Goal: Task Accomplishment & Management: Complete application form

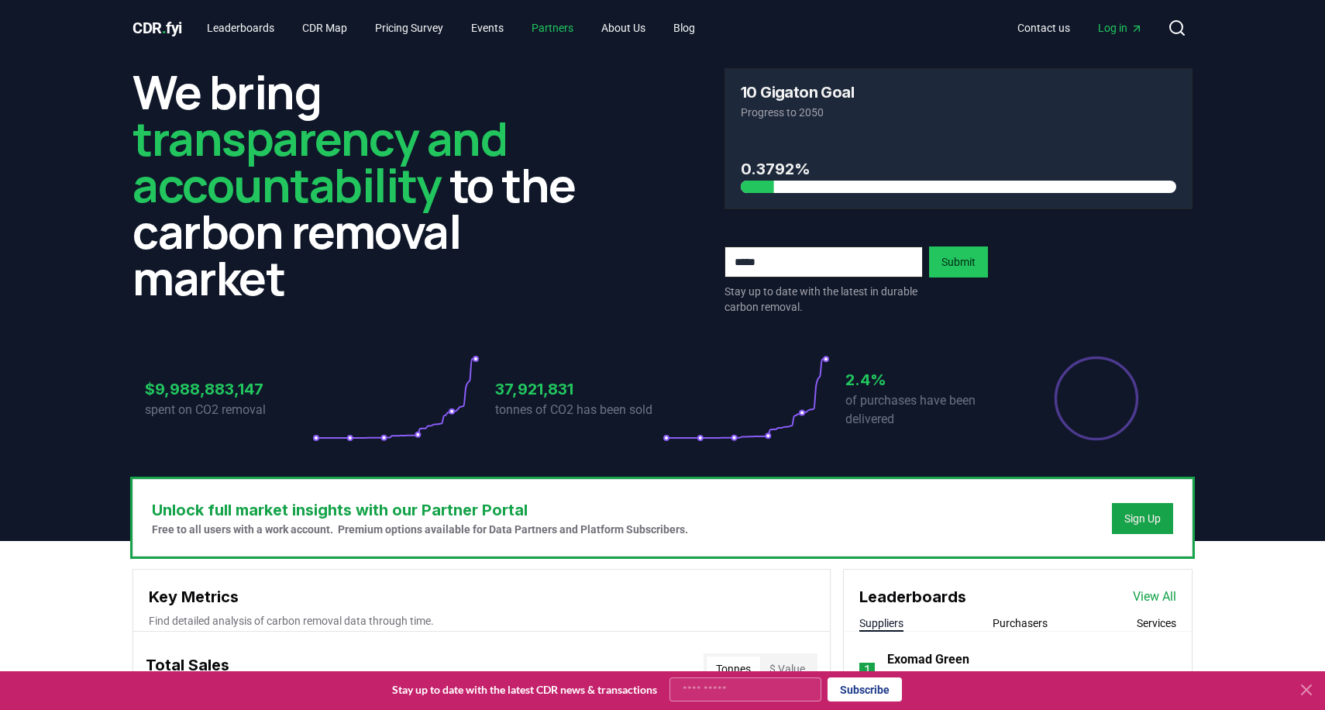
click at [570, 24] on link "Partners" at bounding box center [552, 28] width 67 height 28
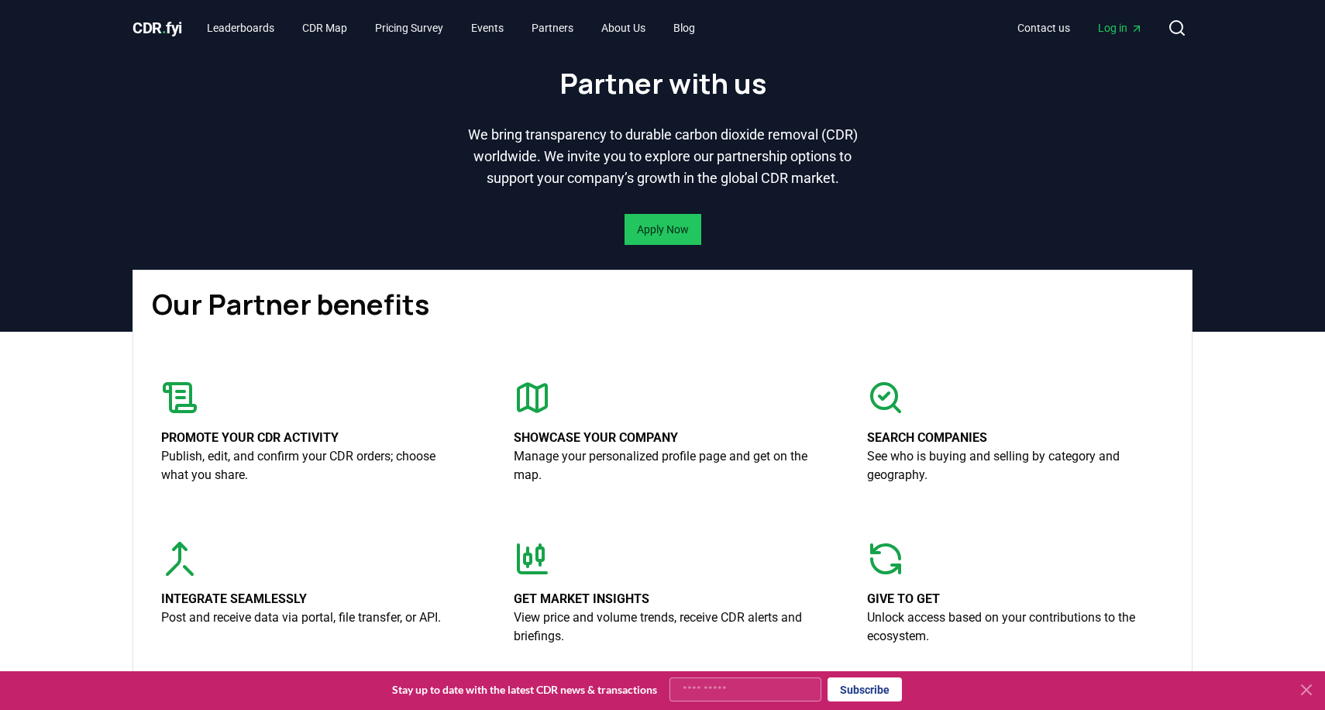
click at [640, 188] on p "We bring transparency to durable carbon dioxide removal (CDR) worldwide. We inv…" at bounding box center [662, 156] width 397 height 65
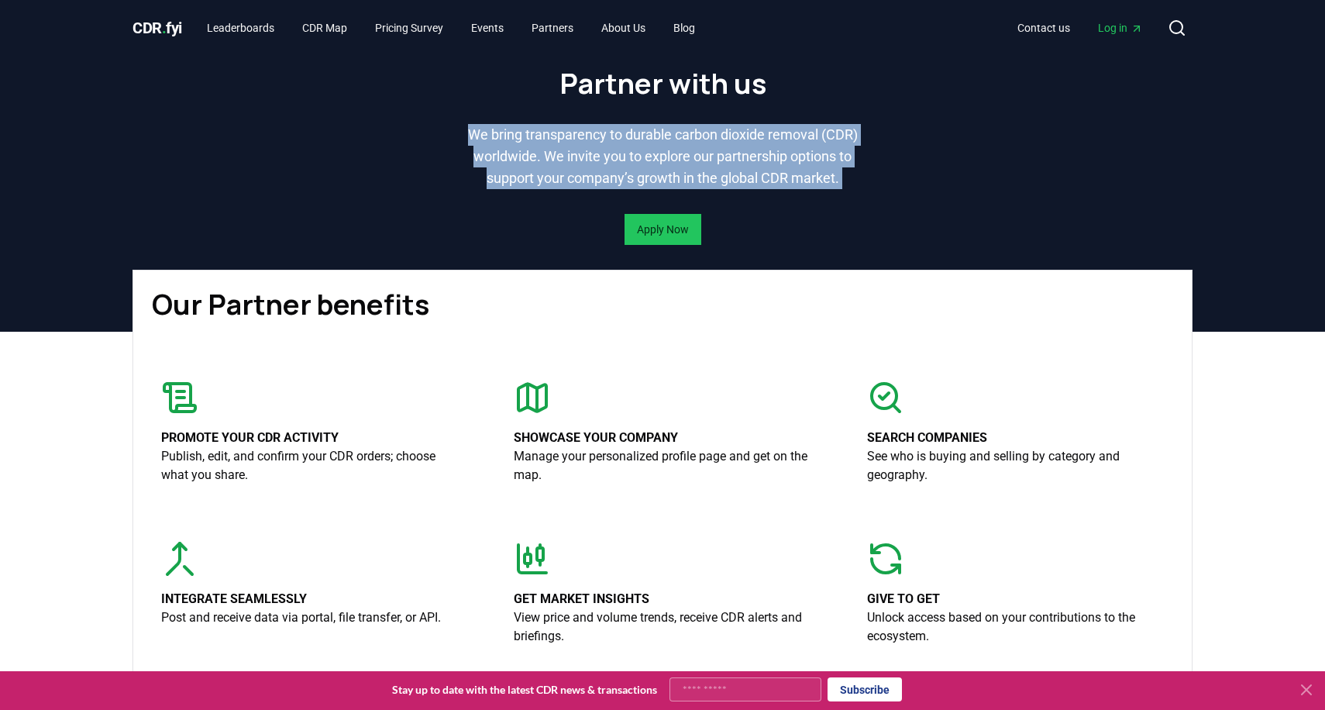
click at [640, 188] on p "We bring transparency to durable carbon dioxide removal (CDR) worldwide. We inv…" at bounding box center [662, 156] width 397 height 65
click at [654, 237] on button "Apply Now" at bounding box center [663, 229] width 77 height 31
click at [653, 237] on link "Apply Now" at bounding box center [663, 229] width 52 height 15
